Goal: Navigation & Orientation: Find specific page/section

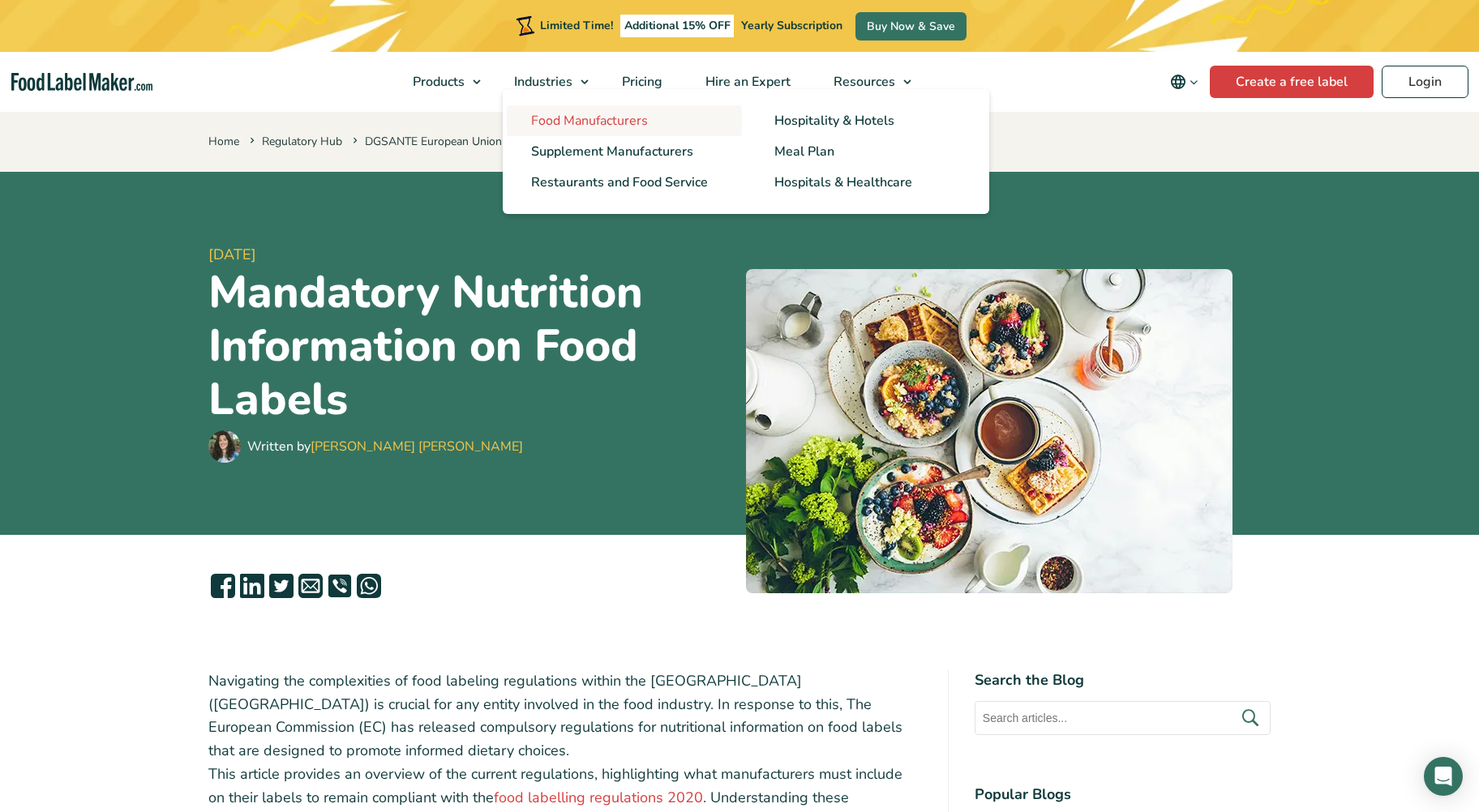
click at [578, 127] on span "Food Manufacturers" at bounding box center [589, 120] width 117 height 17
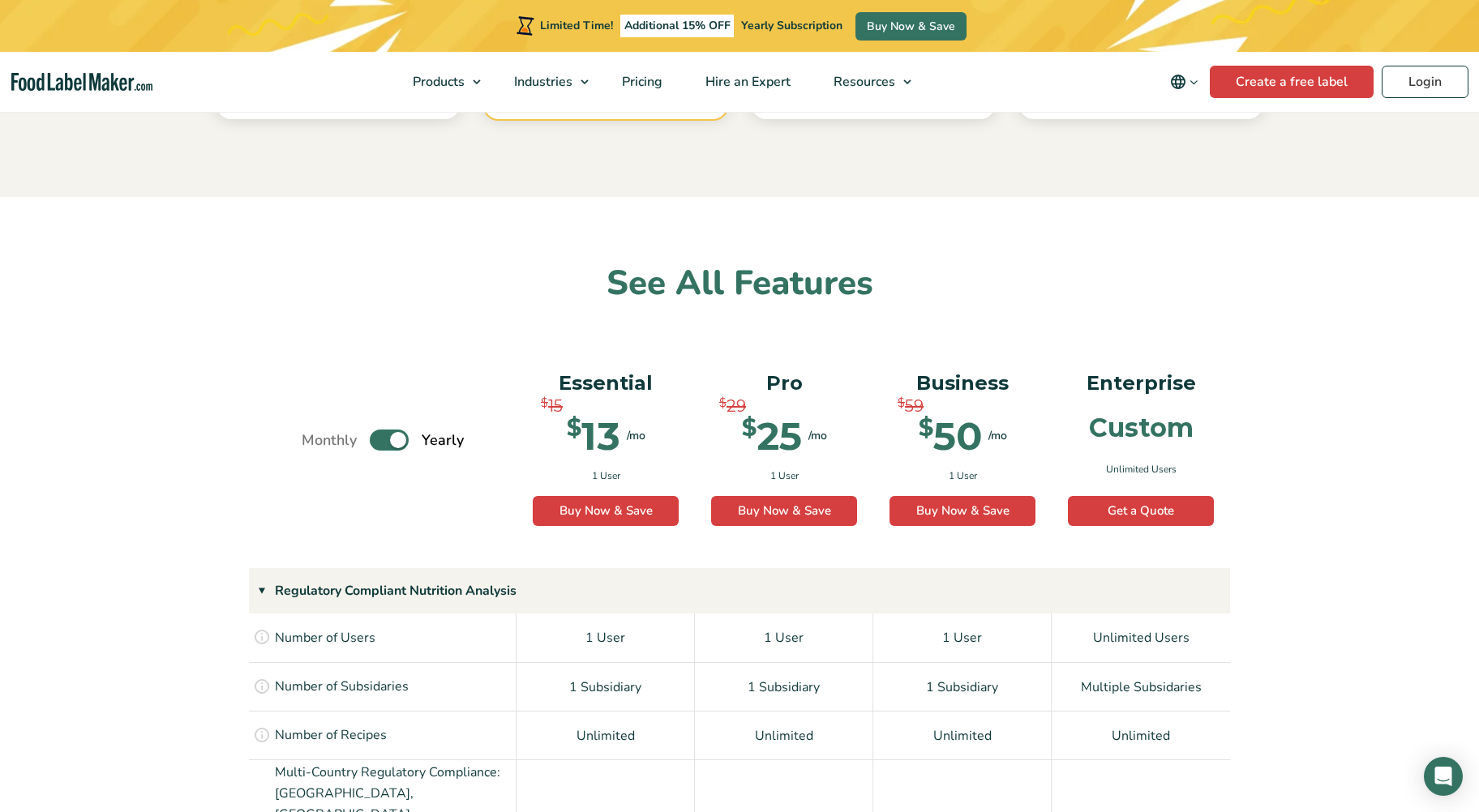
scroll to position [730, 0]
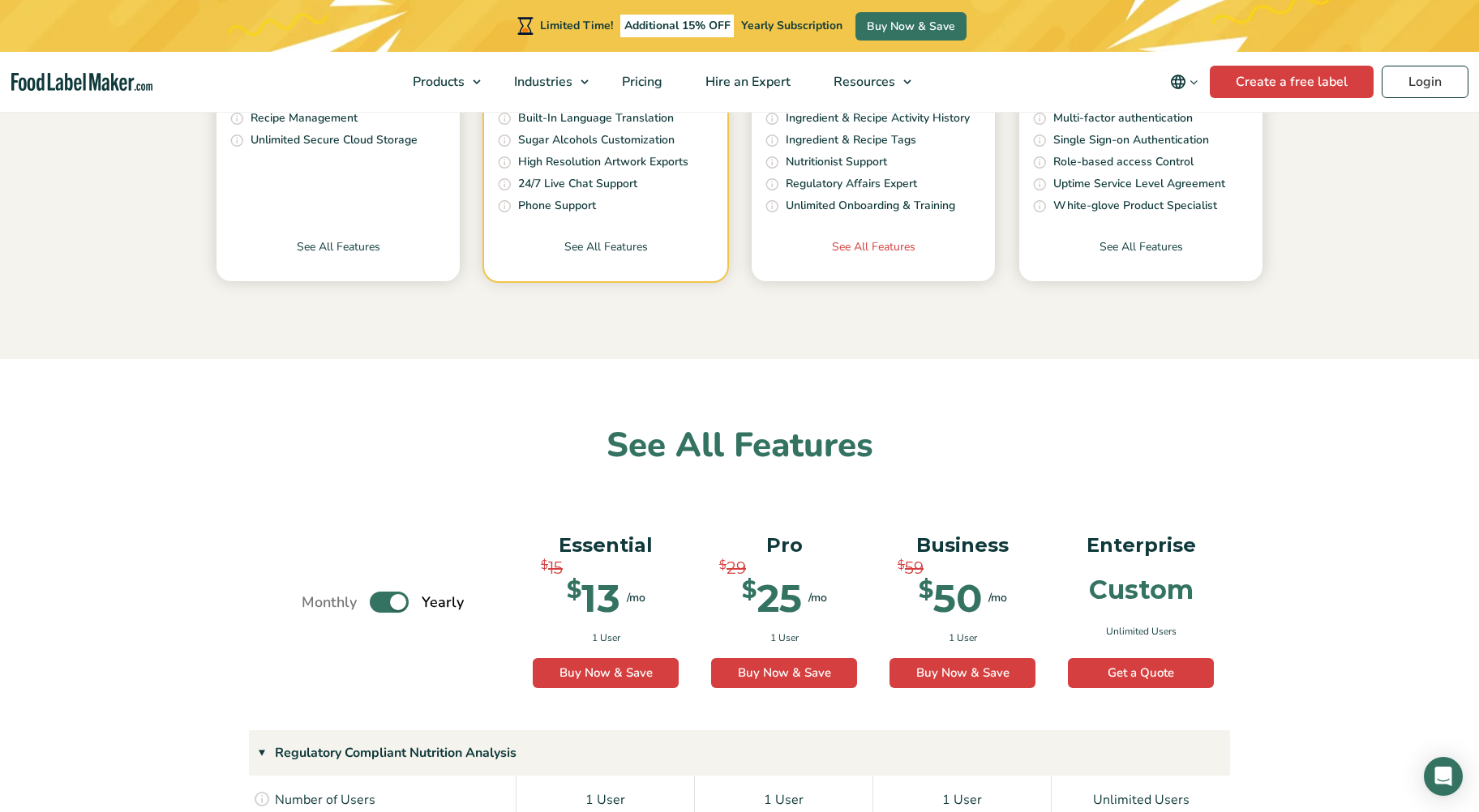
click at [847, 251] on link "See All Features" at bounding box center [873, 260] width 243 height 43
